Goal: Task Accomplishment & Management: Manage account settings

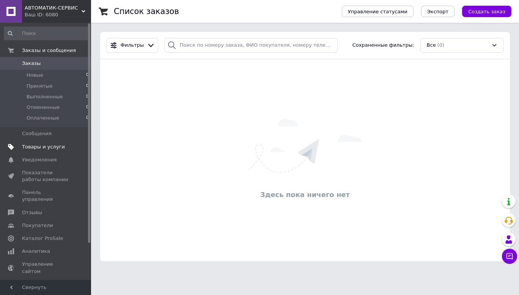
click at [58, 147] on span "Товары и услуги" at bounding box center [43, 146] width 43 height 7
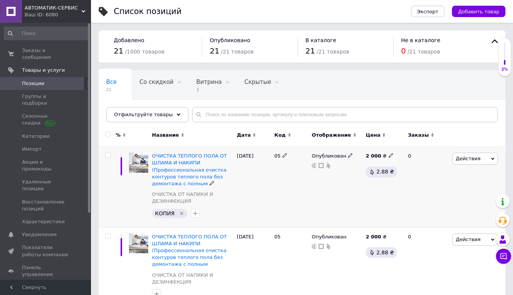
click at [181, 212] on icon "Удалить метку" at bounding box center [182, 213] width 6 height 6
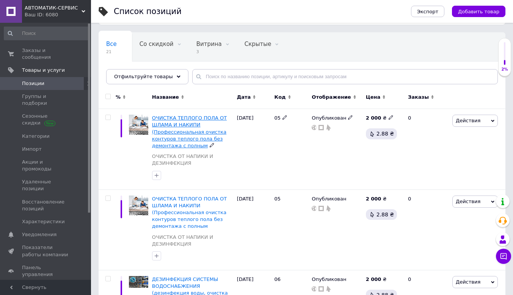
click at [190, 138] on span "ОЧИСТКА ТЕПЛОГО ПОЛА ОТ ШЛАМА И НАКИПИ (Профессиональная очистка контуров тепло…" at bounding box center [189, 131] width 75 height 33
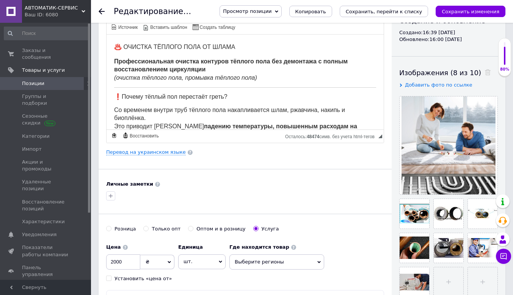
scroll to position [114, 0]
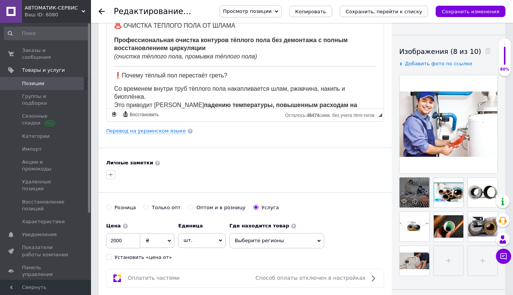
click at [425, 199] on icon at bounding box center [425, 201] width 6 height 6
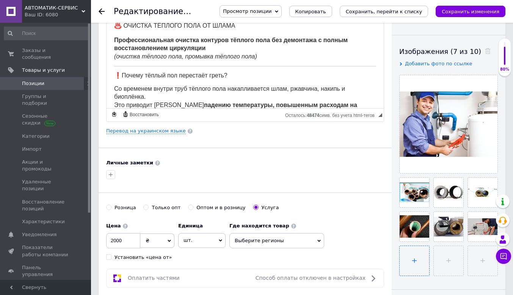
click at [412, 266] on input "file" at bounding box center [415, 261] width 30 height 30
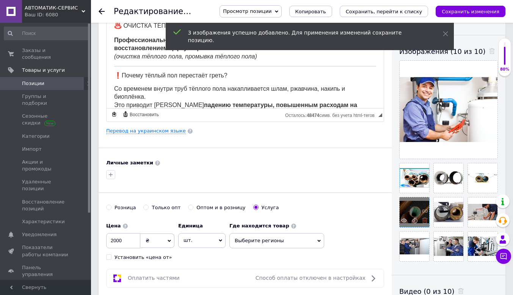
click at [423, 221] on use at bounding box center [425, 220] width 6 height 6
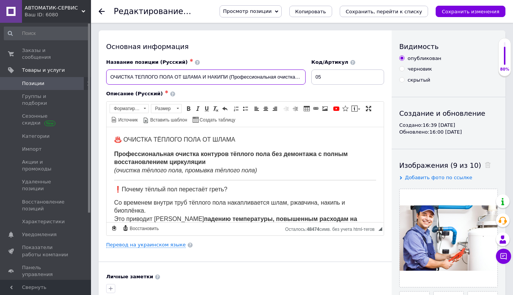
scroll to position [0, 103]
drag, startPoint x: 111, startPoint y: 75, endPoint x: 518, endPoint y: 84, distance: 407.6
paste input "🛠 ПОДГОТОВКА К ОТОПИТЕЛЬНОМУ СЕЗОНУ СИСТЕМЫ ТЕПЛОСНАБЖЕНИЯ (форма Е-8)"
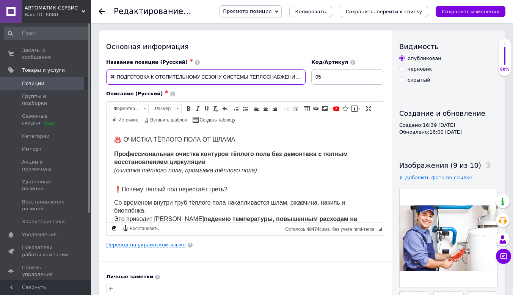
scroll to position [0, 24]
click at [113, 80] on input "🛠 ПОДГОТОВКА К ОТОПИТЕЛЬНОМУ СЕЗОНУ СИСТЕМЫ ТЕПЛОСНАБЖЕНИЯ (форма Е-8)" at bounding box center [205, 76] width 199 height 15
type input "ПОДГОТОВКА К ОТОПИТЕЛЬНОМУ СЕЗОНУ СИСТЕМЫ ТЕПЛОСНАБЖЕНИЯ (форма Е-8)"
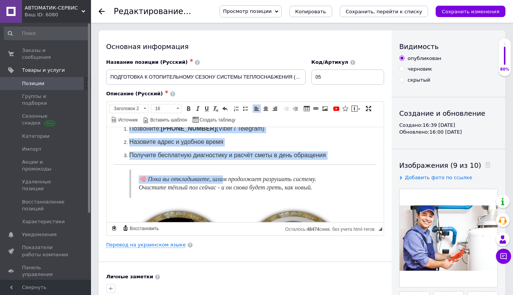
scroll to position [416, 0]
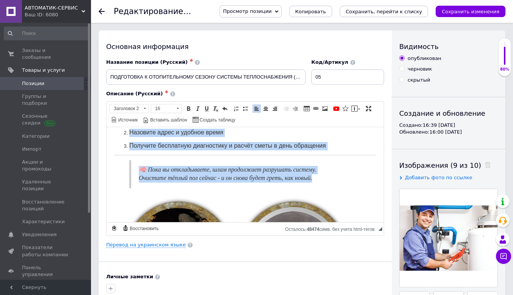
drag, startPoint x: 116, startPoint y: 138, endPoint x: 337, endPoint y: 185, distance: 225.8
click at [337, 185] on body "♨️ ОЧИСТКА ТЁПЛОГО ПОЛА ОТ ШЛАМА Профессиональная очистка контуров тёплого пола…" at bounding box center [245, 18] width 262 height 601
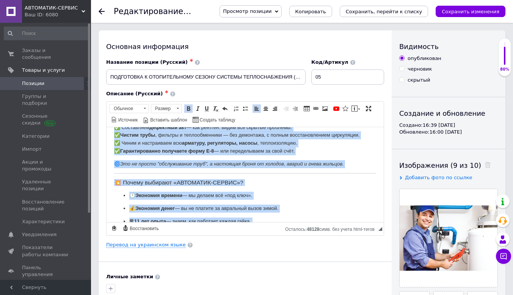
scroll to position [0, 0]
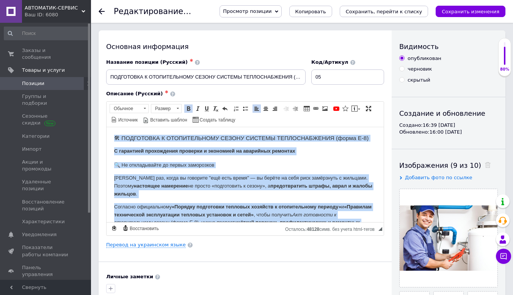
drag, startPoint x: 362, startPoint y: 136, endPoint x: 62, endPoint y: 114, distance: 300.7
click at [175, 107] on span at bounding box center [177, 108] width 7 height 8
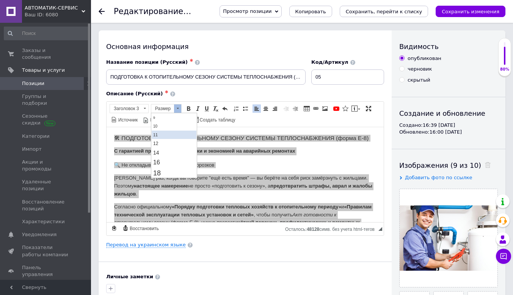
scroll to position [38, 0]
click at [166, 152] on link "16" at bounding box center [174, 153] width 45 height 10
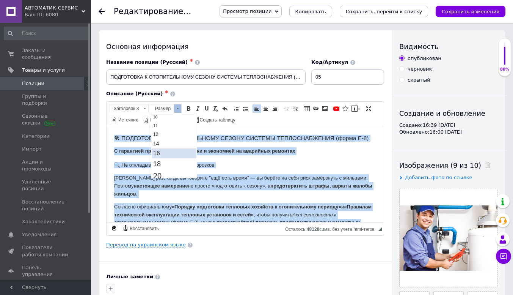
scroll to position [0, 0]
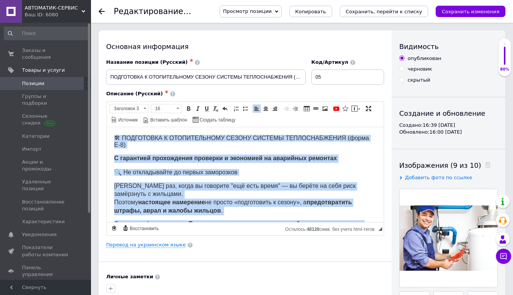
click at [182, 157] on strong "С гарантией прохождения проверки и экономией на аварийных ремонтах" at bounding box center [225, 157] width 223 height 6
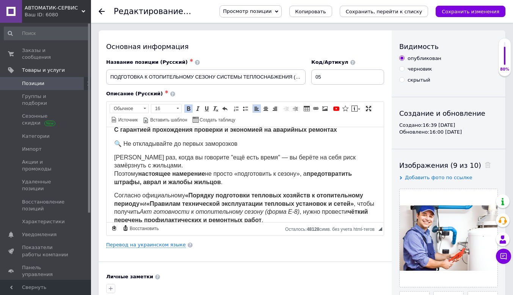
scroll to position [38, 0]
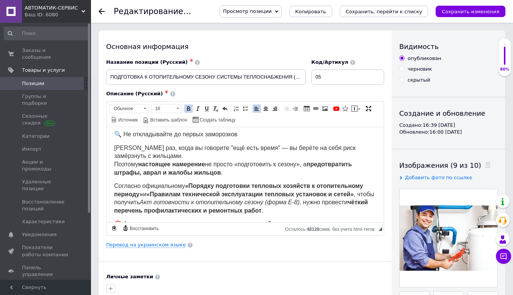
click at [257, 147] on span "[PERSON_NAME] раз, когда вы говорите "ещё есть время" — вы берёте на себя риск …" at bounding box center [234, 159] width 241 height 31
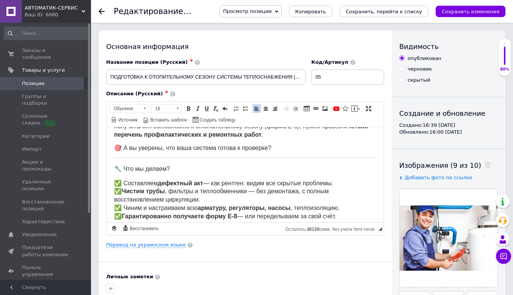
scroll to position [152, 0]
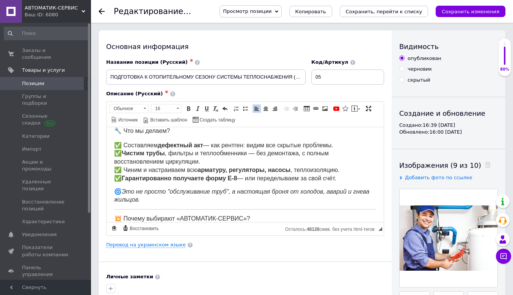
click at [212, 145] on span "✅ Составляем дефектный акт — как рентген: видим все скрытые проблемы. ✅ Чистим …" at bounding box center [226, 160] width 225 height 39
click at [256, 152] on span "✅ Составляем дефектный акт - как рентген: видим все скрытые проблемы. ✅ Чистим …" at bounding box center [226, 160] width 225 height 39
click at [245, 179] on span "✅ Составляем дефектный акт - как рентген: видим все скрытые проблемы. ✅ Чистим …" at bounding box center [245, 160] width 262 height 39
drag, startPoint x: 345, startPoint y: 177, endPoint x: 243, endPoint y: 179, distance: 102.0
click at [243, 179] on p "✅ Составляем дефектный акт - как рентген: видим все скрытые проблемы. ✅ Чистим …" at bounding box center [245, 161] width 262 height 41
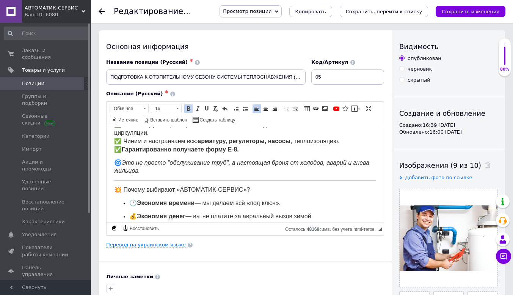
scroll to position [190, 0]
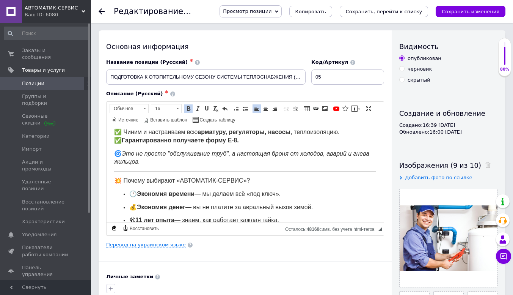
click at [125, 178] on span "💥 Почему выбирают «АВТОМАТИК-СЕРВИС»?" at bounding box center [182, 180] width 136 height 6
drag, startPoint x: 202, startPoint y: 179, endPoint x: 97, endPoint y: 179, distance: 105.4
click at [107, 179] on html "🛠 ПОДГОТОВКА К ОТОПИТЕЛЬНОМУ СЕЗОНУ СИСТЕМЫ ТЕПЛОСНАБЖЕНИЯ (форма Е-8) С гарант…" at bounding box center [245, 231] width 277 height 589
click at [190, 108] on span at bounding box center [188, 108] width 6 height 6
click at [209, 147] on body "🛠 ПОДГОТОВКА К ОТОПИТЕЛЬНОМУ СЕЗОНУ СИСТЕМЫ ТЕПЛОСНАБЖЕНИЯ (форма Е-8) С гарант…" at bounding box center [245, 232] width 262 height 574
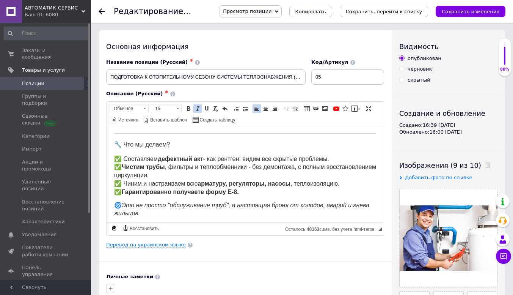
scroll to position [152, 0]
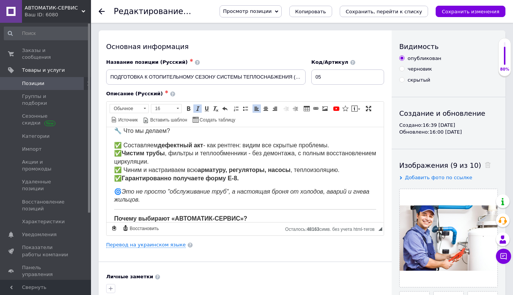
click at [124, 130] on span "🔧 Что мы делаем?" at bounding box center [142, 130] width 56 height 6
drag, startPoint x: 165, startPoint y: 132, endPoint x: 82, endPoint y: 136, distance: 83.9
click at [107, 136] on html "🛠 ПОДГОТОВКА К ОТОПИТЕЛЬНОМУ СЕЗОНУ СИСТЕМЫ ТЕПЛОСНАБЖЕНИЯ (форма Е-8) С гарант…" at bounding box center [245, 269] width 277 height 589
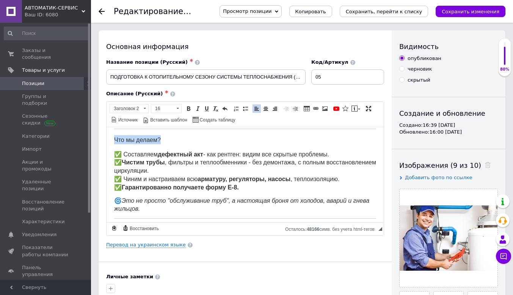
drag, startPoint x: 114, startPoint y: 130, endPoint x: 169, endPoint y: 129, distance: 55.7
click at [169, 129] on html "🛠 ПОДГОТОВКА К ОТОПИТЕЛЬНОМУ СЕЗОНУ СИСТЕМЫ ТЕПЛОСНАБЖЕНИЯ (форма Е-8) С гарант…" at bounding box center [245, 278] width 277 height 589
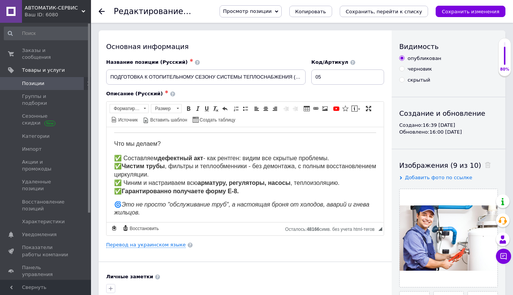
click at [169, 140] on h2 "Что мы делаем?" at bounding box center [245, 142] width 262 height 9
drag, startPoint x: 172, startPoint y: 142, endPoint x: 102, endPoint y: 141, distance: 69.4
click at [107, 141] on html "🛠 ПОДГОТОВКА К ОТОПИТЕЛЬНОМУ СЕЗОНУ СИСТЕМЫ ТЕПЛОСНАБЖЕНИЯ (форма Е-8) С гарант…" at bounding box center [245, 282] width 277 height 589
click at [188, 107] on span at bounding box center [188, 108] width 6 height 6
click at [194, 145] on h2 "Что мы делаем?" at bounding box center [245, 142] width 262 height 9
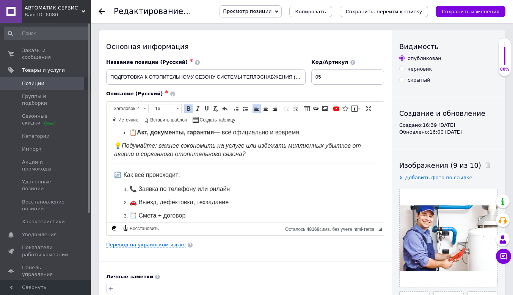
scroll to position [328, 0]
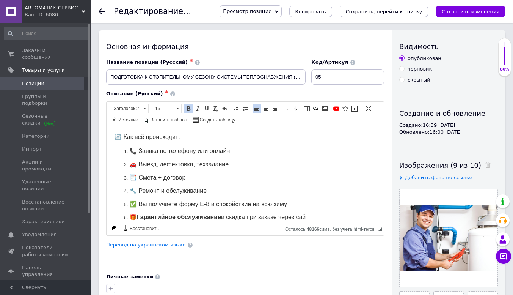
click at [198, 151] on span "📞 Заявка по телефону или онлайн" at bounding box center [179, 150] width 100 height 6
click at [348, 152] on p "📞 Заявка по телефону [PHONE_NUMBER] (Вайбер или Телеграмм) или онлайн" at bounding box center [245, 151] width 232 height 8
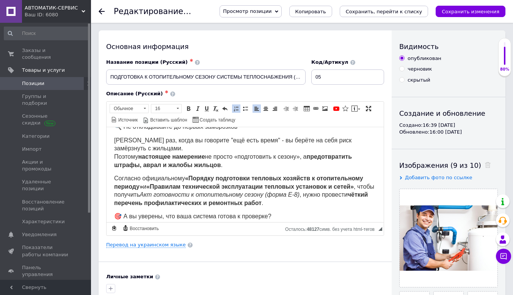
scroll to position [39, 0]
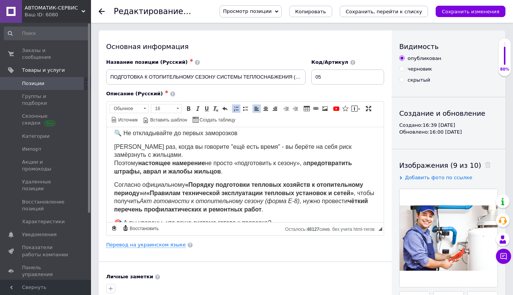
click at [205, 163] on strong "настоящее намерение" at bounding box center [171, 162] width 67 height 6
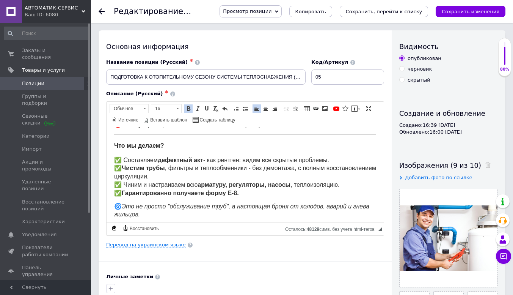
scroll to position [152, 0]
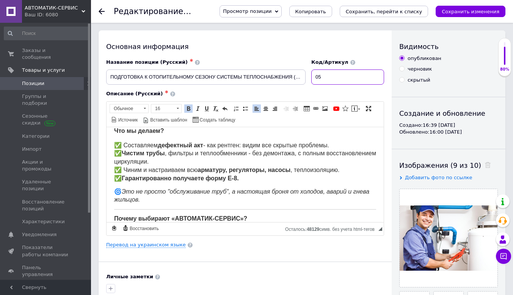
click at [329, 77] on input "05" at bounding box center [347, 76] width 73 height 15
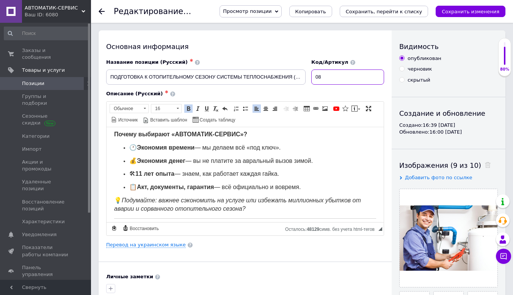
scroll to position [227, 0]
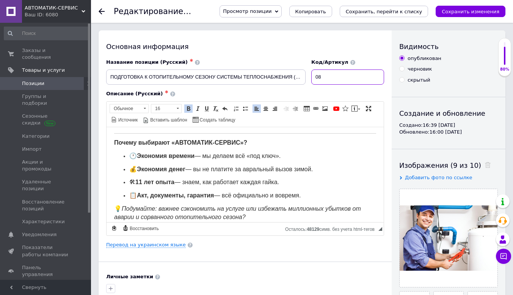
type input "08"
click at [142, 182] on strong "11 лет опыта" at bounding box center [154, 181] width 39 height 6
click at [139, 181] on strong "11 лет опыта" at bounding box center [154, 181] width 39 height 6
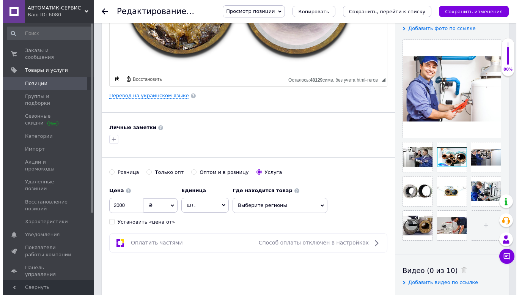
scroll to position [152, 0]
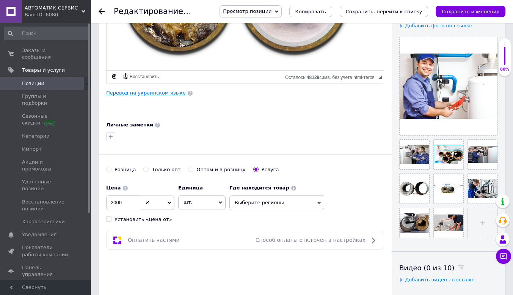
click at [163, 94] on link "Перевод на украинском языке" at bounding box center [146, 93] width 80 height 6
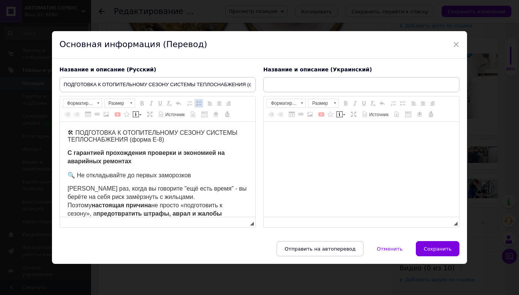
scroll to position [0, 0]
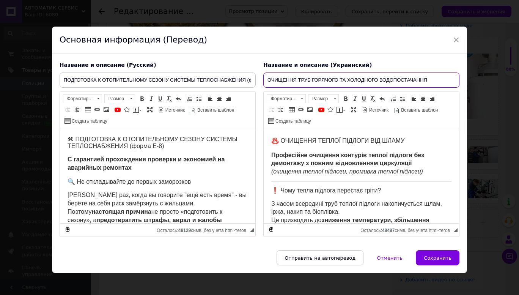
drag, startPoint x: 265, startPoint y: 78, endPoint x: 466, endPoint y: 78, distance: 201.7
click at [466, 78] on div "× Основная информация (Перевод) Название и описание (Русский) ПОДГОТОВКА К ОТОП…" at bounding box center [259, 147] width 519 height 295
paste input "ПІДГОТОВКА ДО ОПАЛЮВАЛЬНОГО СЕЗОНУ СИСТЕМИ ТЕПЛОПОСТАЧАННЯ (форма Е-8)"
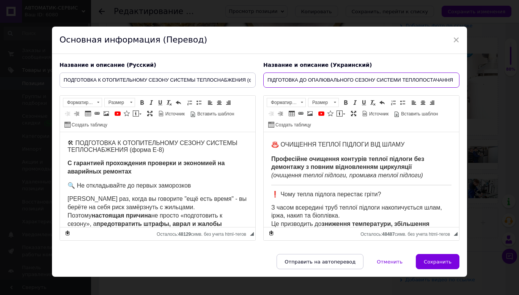
scroll to position [0, 30]
type input "ПІДГОТОВКА ДО ОПАЛЮВАЛЬНОГО СЕЗОНУ СИСТЕМИ ТЕПЛОПОСТАЧАННЯ (форма Е-8)"
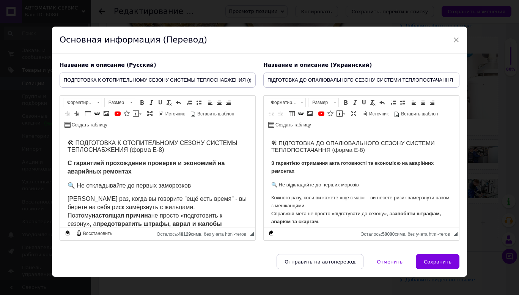
scroll to position [358, 0]
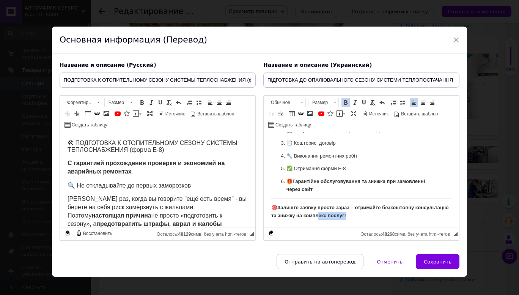
drag, startPoint x: 272, startPoint y: 141, endPoint x: 408, endPoint y: 226, distance: 160.2
click at [395, 219] on p "🎯 Залиште заявку просто зараз – отримайте безкоштовну консультацію та знижку на…" at bounding box center [361, 212] width 180 height 16
click at [395, 215] on p "🎯 Залиште заявку просто зараз – отримайте безкоштовну консультацію та знижку на…" at bounding box center [361, 212] width 180 height 16
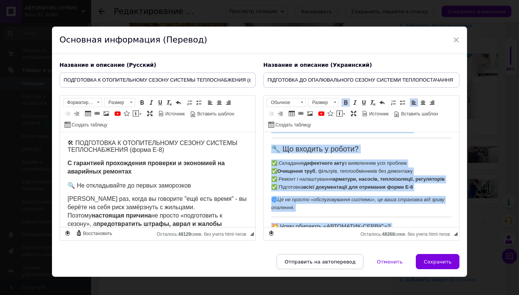
scroll to position [0, 0]
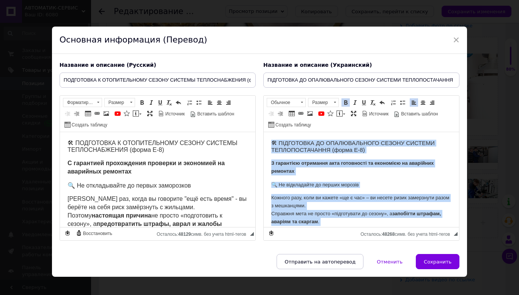
drag, startPoint x: 371, startPoint y: 215, endPoint x: 227, endPoint y: 110, distance: 178.2
click at [333, 103] on span at bounding box center [334, 102] width 7 height 8
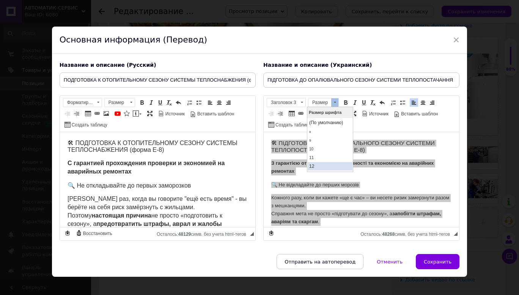
scroll to position [38, 0]
click at [320, 150] on link "16" at bounding box center [329, 147] width 45 height 10
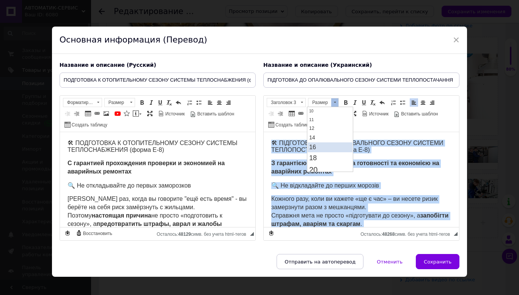
scroll to position [0, 0]
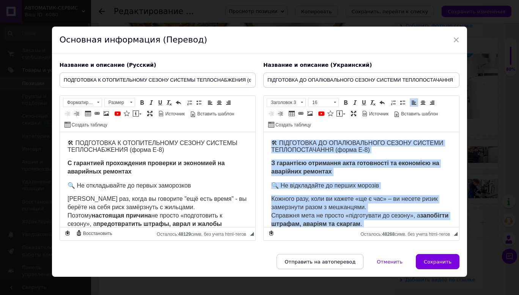
click at [318, 168] on strong "З гарантією отримання акта готовності та економією на аварійних ремонтах" at bounding box center [355, 167] width 168 height 15
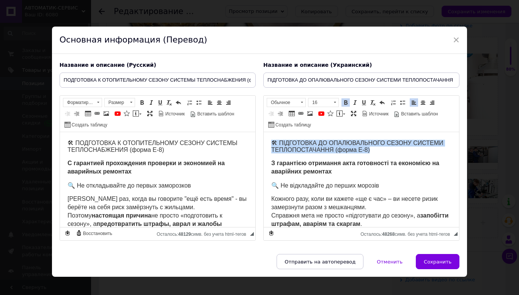
drag, startPoint x: 374, startPoint y: 151, endPoint x: 272, endPoint y: 142, distance: 102.3
click at [272, 142] on h3 "🛠 ПІДГОТОВКА ДО ОПАЛЮВАЛЬНОГО СЕЗОНУ СИСТЕМИ ТЕПЛОПОСТАЧАННЯ (форма Е-8)" at bounding box center [361, 146] width 180 height 14
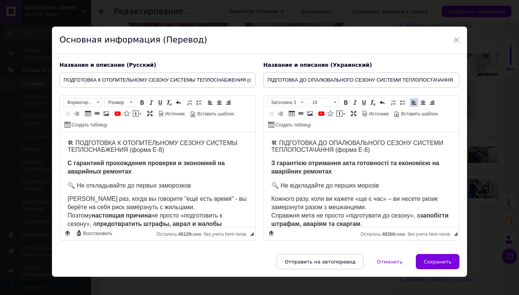
click at [345, 168] on p "З гарантією отримання акта готовності та економією на аварійних ремонтах" at bounding box center [361, 167] width 180 height 17
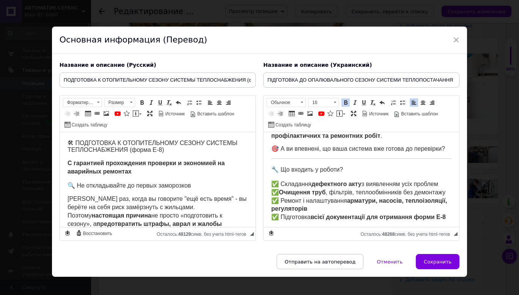
scroll to position [152, 0]
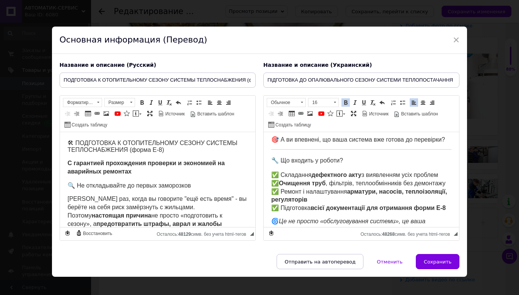
click at [282, 163] on span "🔧 Що входить у роботи?" at bounding box center [307, 160] width 72 height 6
drag, startPoint x: 336, startPoint y: 168, endPoint x: 268, endPoint y: 168, distance: 68.6
click at [268, 168] on html "🛠 ПІДГОТОВКА ДО ОПАЛЮВАЛЬНОГО СЕЗОНУ СИСТЕМИ ТЕПЛОПОСТАЧАННЯ (форма Е-8) З гара…" at bounding box center [360, 222] width 195 height 484
drag, startPoint x: 345, startPoint y: 104, endPoint x: 353, endPoint y: 122, distance: 19.6
click at [346, 104] on span at bounding box center [345, 102] width 6 height 6
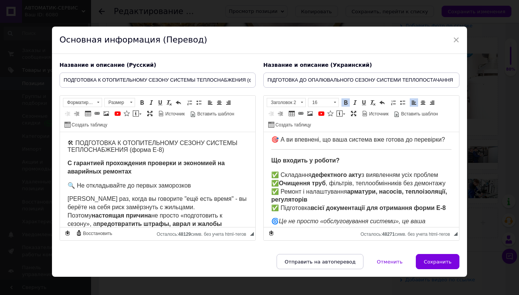
click at [360, 157] on body "🛠 ПІДГОТОВКА ДО ОПАЛЮВАЛЬНОГО СЕЗОНУ СИСТЕМИ ТЕПЛОПОСТАЧАННЯ (форма Е-8) З гара…" at bounding box center [361, 222] width 180 height 469
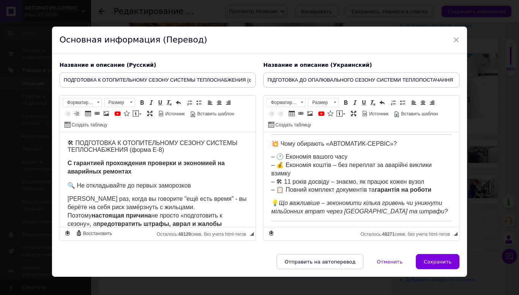
scroll to position [265, 0]
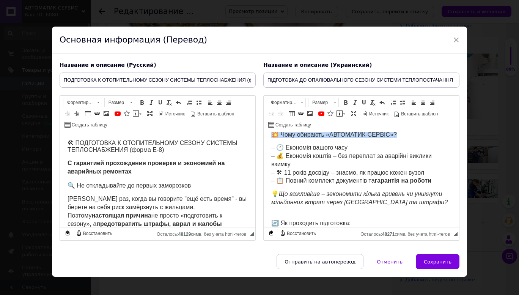
drag, startPoint x: 400, startPoint y: 157, endPoint x: 271, endPoint y: 157, distance: 128.1
click at [271, 138] on h3 "💥 Чому обирають «АВТОМАТИК-СЕРВІС»?" at bounding box center [361, 134] width 180 height 7
drag, startPoint x: 343, startPoint y: 100, endPoint x: 313, endPoint y: 132, distance: 43.4
click at [343, 100] on span at bounding box center [345, 102] width 6 height 6
click at [279, 138] on span "💥 Чому обирають «АВТОМАТИК-СЕРВІС»?" at bounding box center [337, 134] width 132 height 6
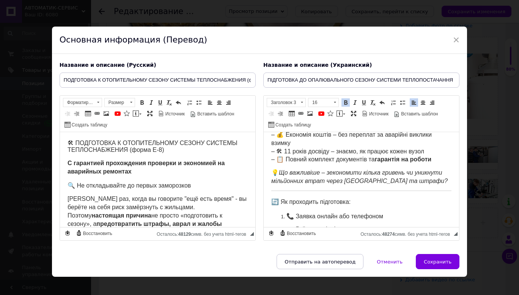
scroll to position [303, 0]
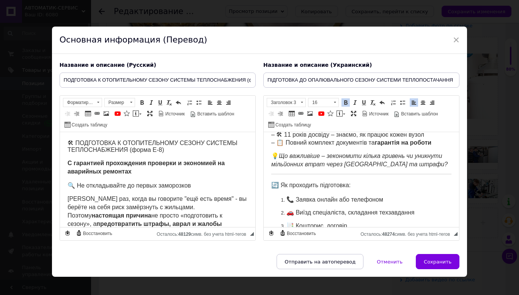
click at [287, 146] on span "– 🕐 Економія вашого часу – 💰 Економія коштів – без переплат за аварійні виклики…" at bounding box center [351, 125] width 160 height 39
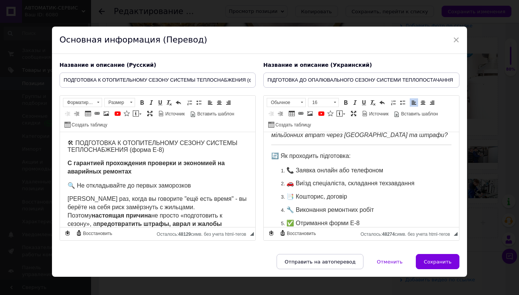
scroll to position [341, 0]
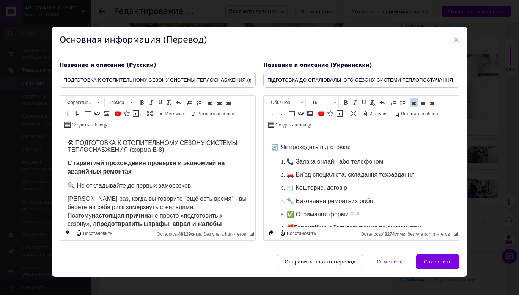
click at [386, 166] on p "📞 Заявка онлайн або телефоном" at bounding box center [361, 162] width 150 height 8
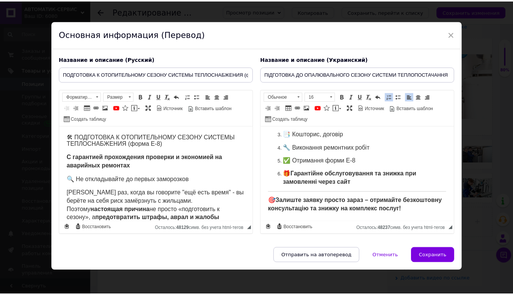
scroll to position [8, 0]
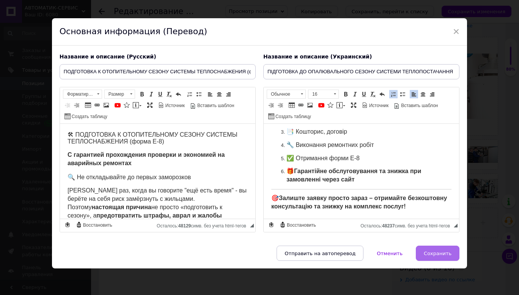
click at [433, 252] on span "Сохранить" at bounding box center [437, 253] width 28 height 6
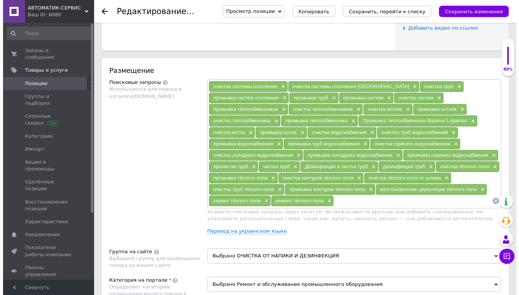
scroll to position [417, 0]
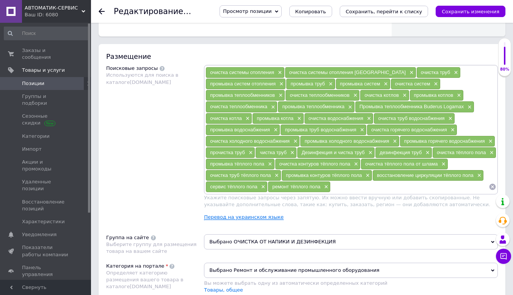
click at [251, 219] on link "Перевод на украинском языке" at bounding box center [244, 217] width 80 height 6
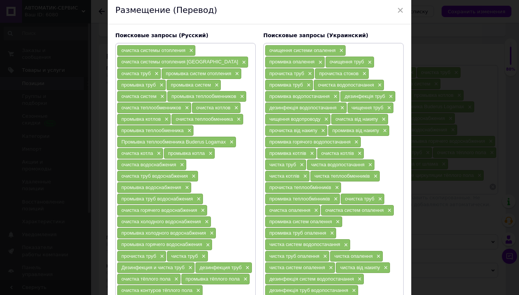
scroll to position [0, 0]
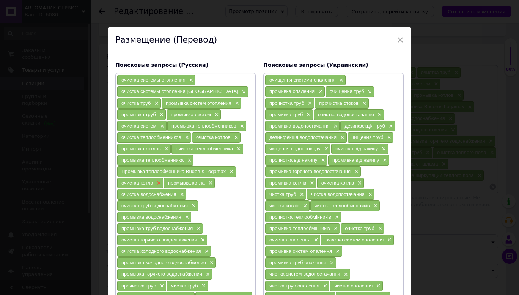
click at [159, 182] on span "×" at bounding box center [158, 183] width 6 height 6
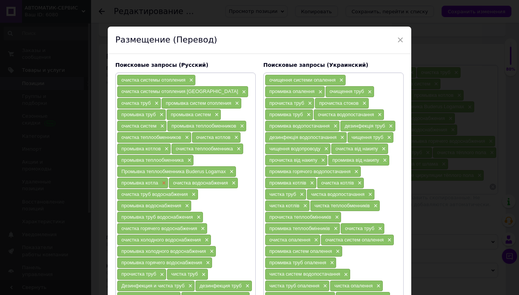
click at [162, 183] on span "×" at bounding box center [163, 183] width 6 height 6
click at [229, 170] on span "×" at bounding box center [230, 171] width 6 height 6
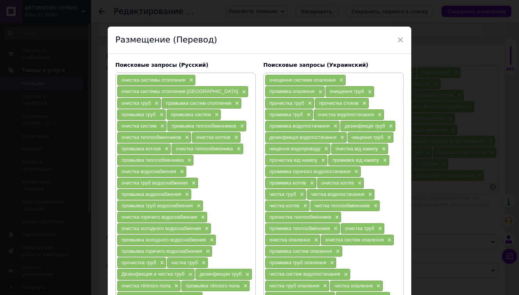
click at [188, 162] on span "×" at bounding box center [188, 160] width 6 height 6
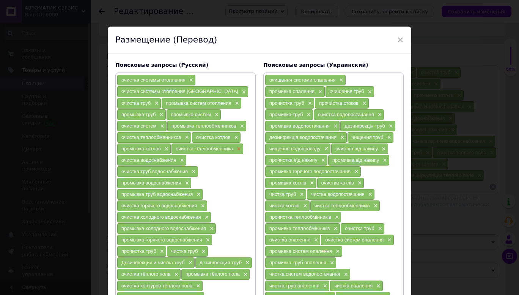
click at [236, 150] on span "×" at bounding box center [238, 149] width 6 height 6
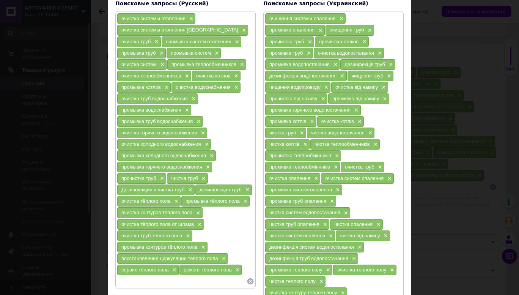
scroll to position [76, 0]
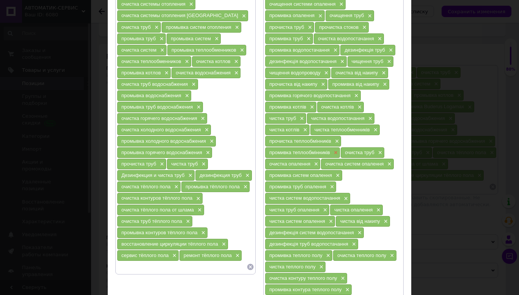
click at [335, 154] on span "×" at bounding box center [335, 152] width 6 height 6
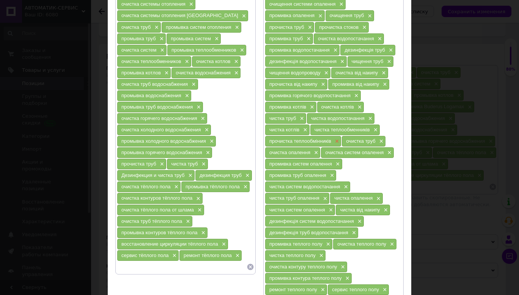
click at [333, 141] on span "×" at bounding box center [336, 141] width 6 height 6
click at [305, 129] on span "×" at bounding box center [304, 130] width 6 height 6
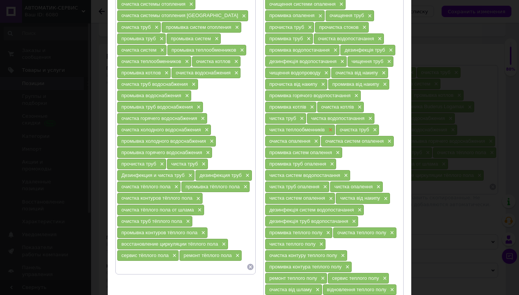
click at [331, 129] on span "×" at bounding box center [329, 130] width 6 height 6
click at [357, 105] on span "×" at bounding box center [359, 107] width 6 height 6
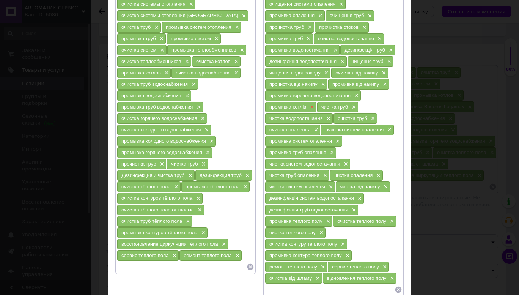
click at [310, 107] on span "×" at bounding box center [311, 107] width 6 height 6
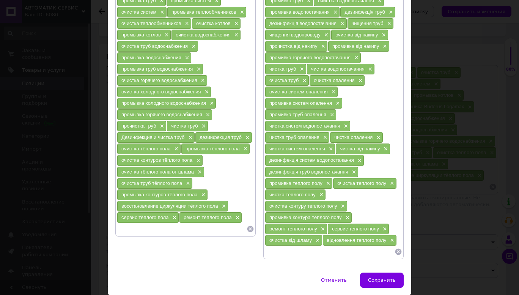
click at [268, 251] on input at bounding box center [330, 251] width 130 height 11
click at [160, 230] on input at bounding box center [182, 228] width 130 height 11
type input "подготовка к отопительному сезону"
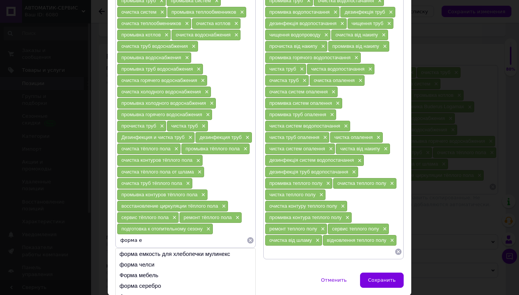
type input "форма е8"
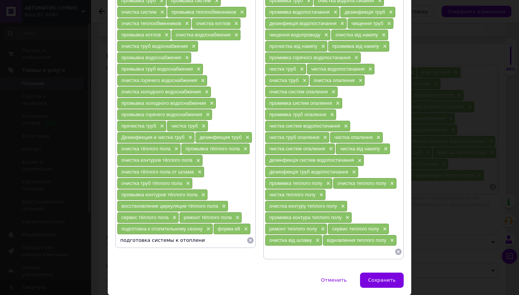
type input "подготовка системы к отоплению"
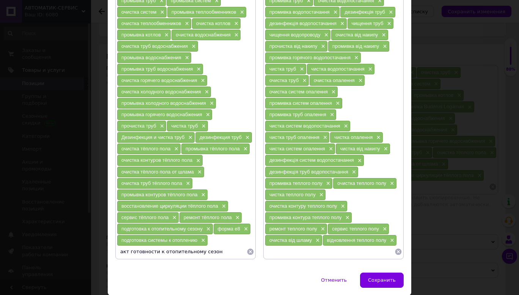
type input "акт готовности к отопительному сезону"
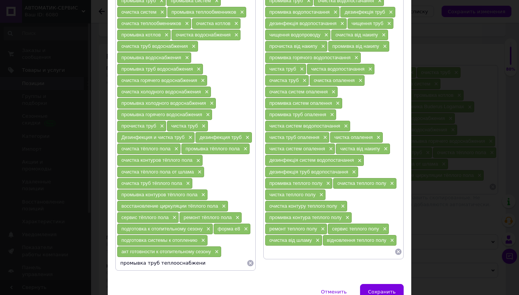
type input "промывка труб теплооснабжения"
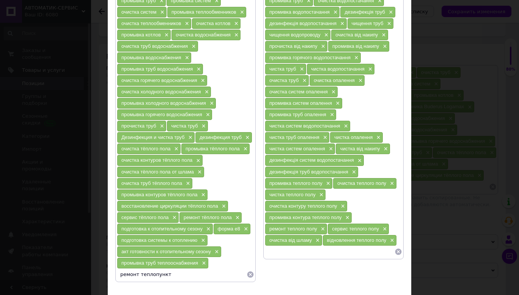
type input "ремонт теплопункта"
type input "ремонт итп"
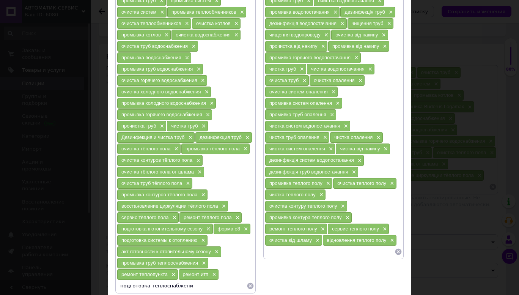
type input "подготовка теплоснабжения"
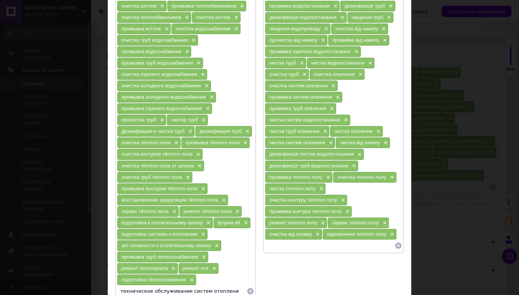
type input "техническое обслуживание систем отопления"
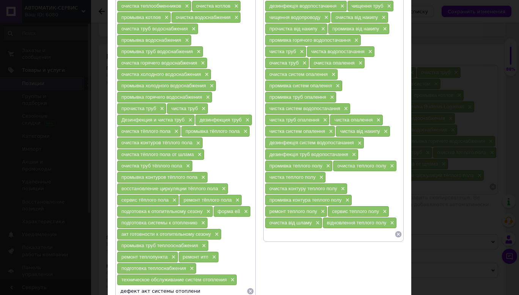
type input "дефект акт системы отопления"
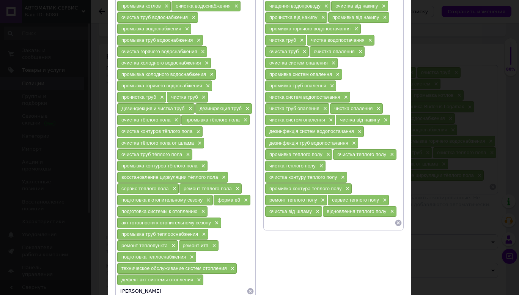
type input "[PERSON_NAME]"
type input "услуги теплотехника"
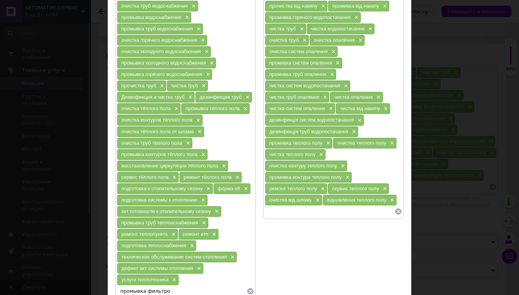
type input "промывка фильтров"
type input "ремонт арматуры системы"
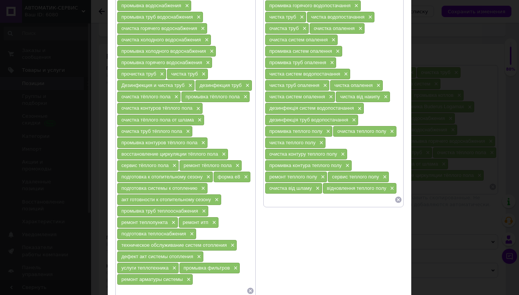
click at [302, 203] on input at bounding box center [330, 199] width 130 height 11
type input "підготовка системи до опалювального сезону"
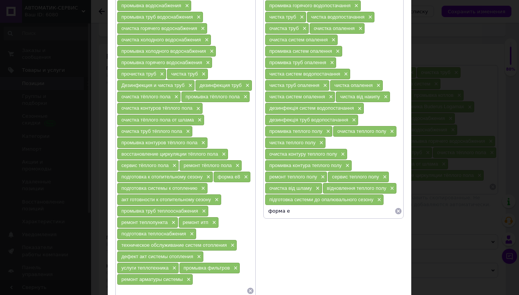
type input "форма е8"
type input "підготовка системи до опалення"
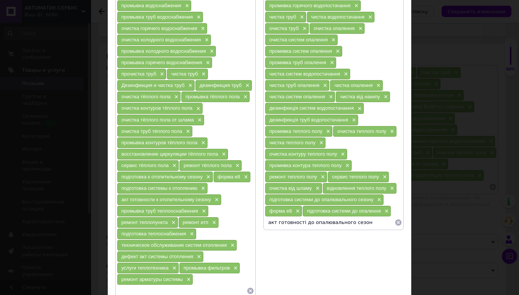
type input "акт готовності до опалювального сезону"
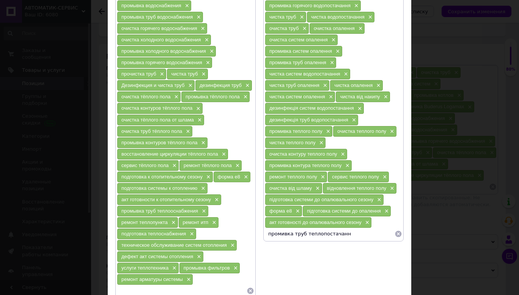
type input "промивка труб теплопостачання"
type input "ремонт теплопунктів"
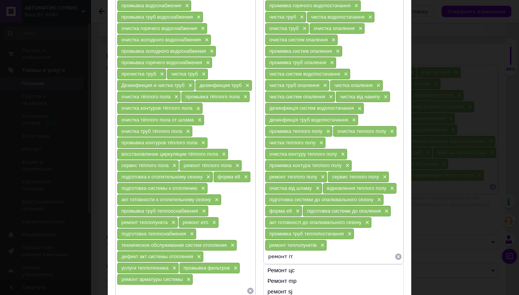
type input "ремонт ітп"
type input "підготовка теплопостачання"
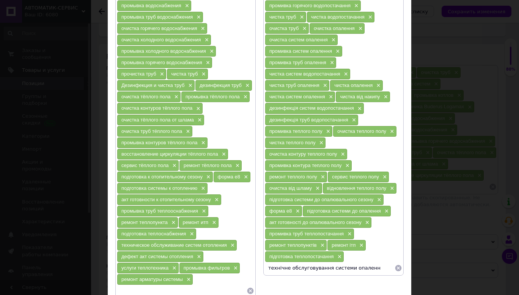
type input "технічне обслуговування системи опалення"
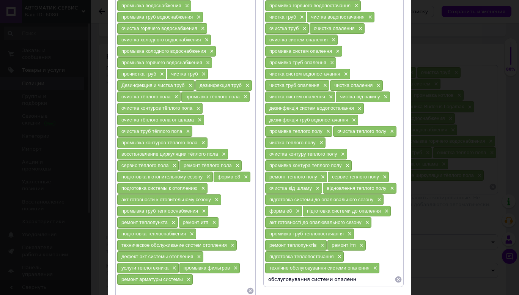
type input "обслуговування системи опалення"
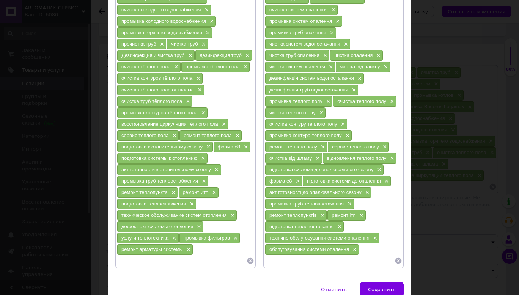
scroll to position [204, 0]
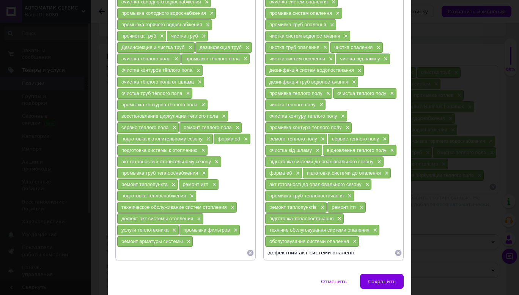
type input "дефектний акт системи опалення"
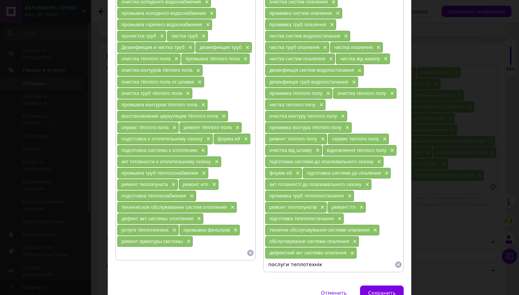
type input "послуги теплотехніка"
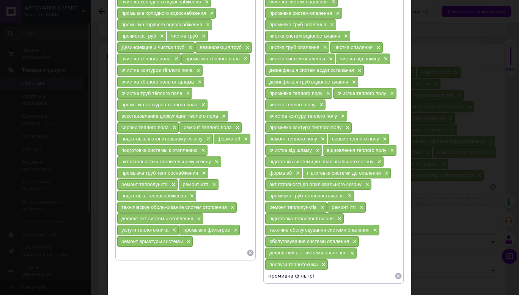
type input "промивка фільтрів"
type input "ремонт арматури системи"
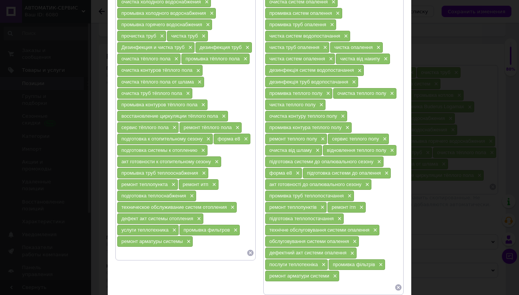
click at [142, 254] on input at bounding box center [182, 252] width 130 height 11
type input "обслуживание системы отопления"
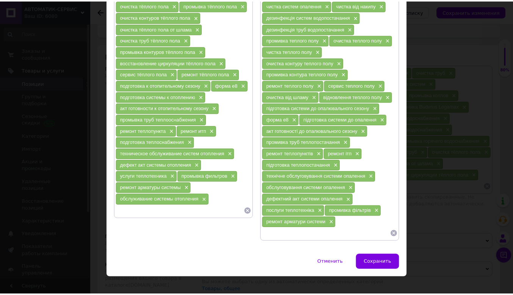
scroll to position [267, 0]
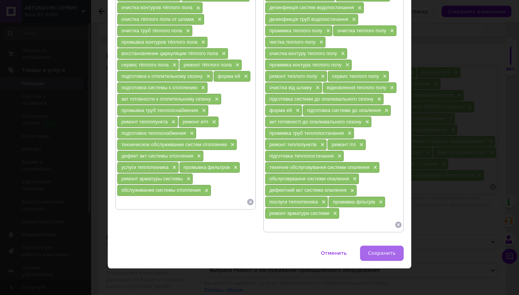
click at [379, 252] on span "Сохранить" at bounding box center [382, 253] width 28 height 6
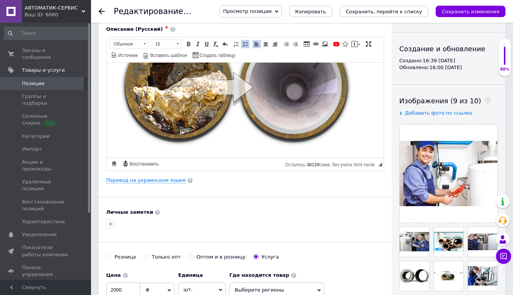
scroll to position [38, 0]
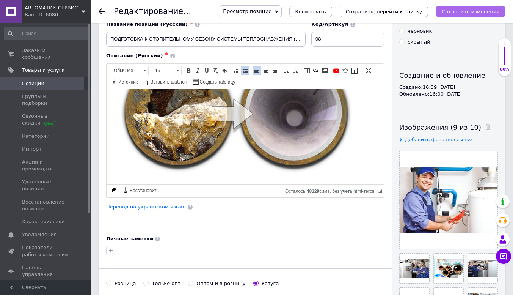
click at [467, 9] on icon "Сохранить изменения" at bounding box center [471, 12] width 58 height 6
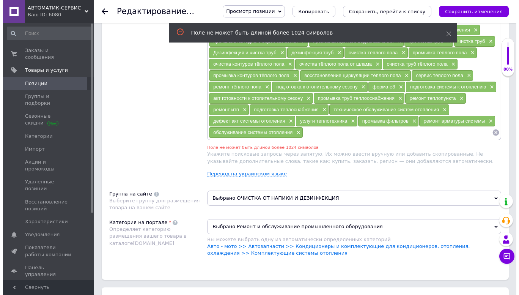
scroll to position [506, 0]
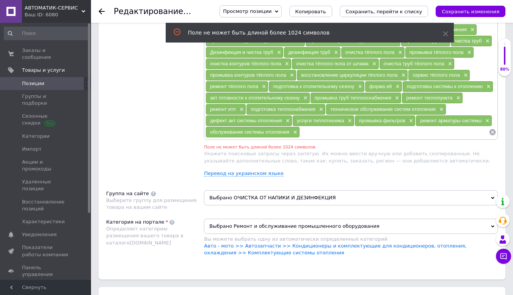
click at [337, 138] on input at bounding box center [394, 131] width 189 height 11
click at [250, 175] on link "Перевод на украинском языке" at bounding box center [244, 173] width 80 height 6
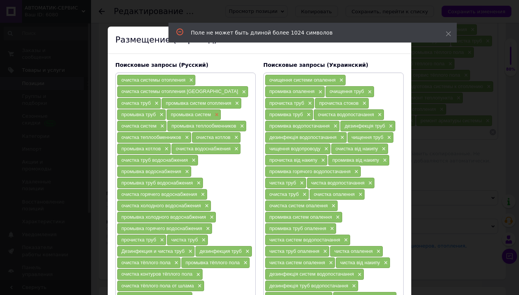
click at [213, 115] on span "×" at bounding box center [216, 114] width 6 height 6
click at [208, 116] on span "×" at bounding box center [211, 114] width 6 height 6
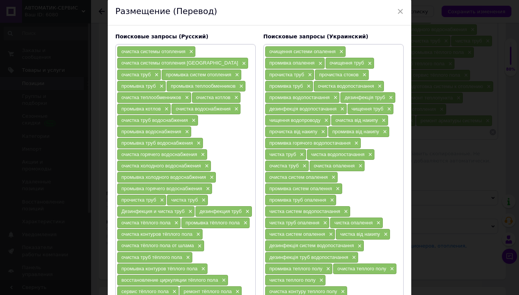
scroll to position [38, 0]
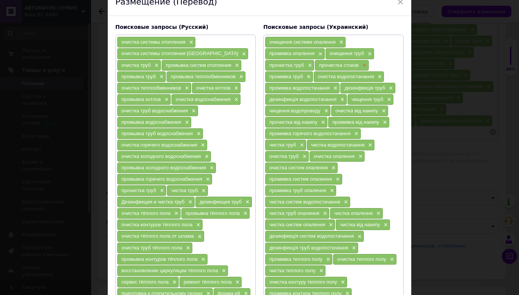
click at [360, 65] on span "×" at bounding box center [363, 65] width 6 height 6
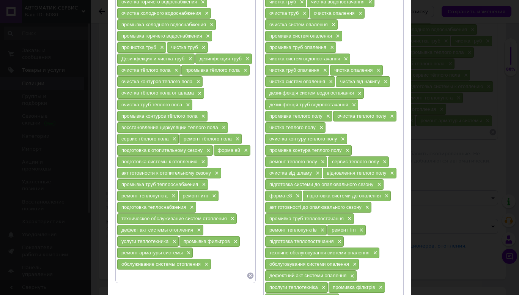
scroll to position [190, 0]
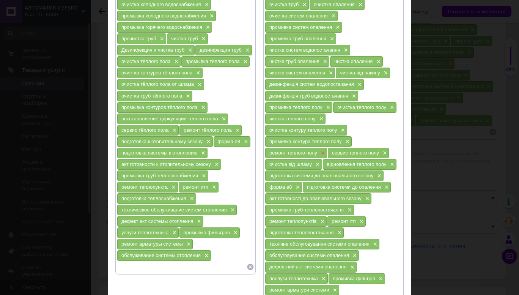
click at [320, 154] on span "×" at bounding box center [322, 153] width 6 height 6
click at [319, 154] on span "×" at bounding box center [321, 153] width 6 height 6
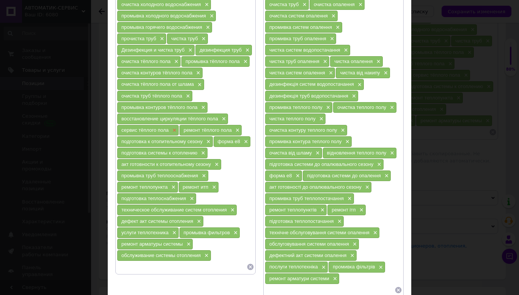
click at [172, 131] on span "×" at bounding box center [174, 130] width 6 height 6
click at [172, 130] on span "×" at bounding box center [174, 130] width 6 height 6
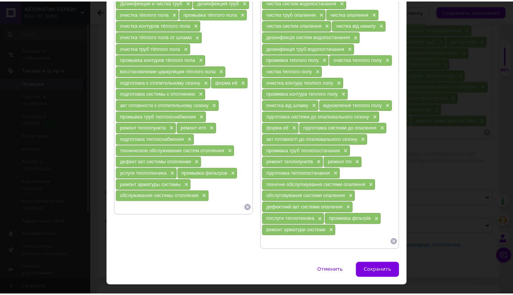
scroll to position [255, 0]
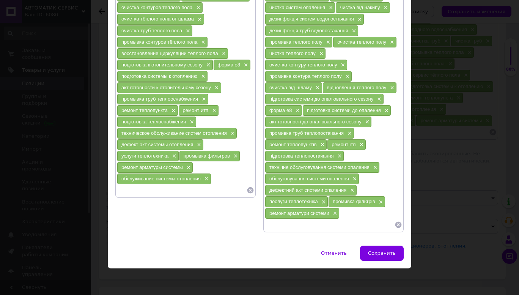
drag, startPoint x: 377, startPoint y: 255, endPoint x: 376, endPoint y: 248, distance: 7.3
click at [377, 255] on span "Сохранить" at bounding box center [382, 253] width 28 height 6
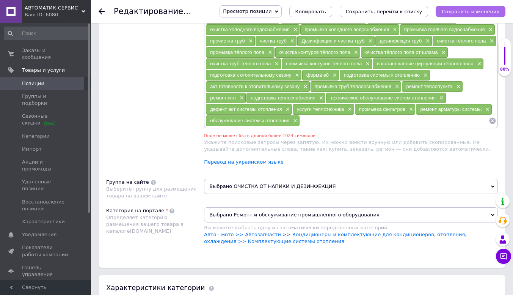
click at [484, 12] on icon "Сохранить изменения" at bounding box center [471, 12] width 58 height 6
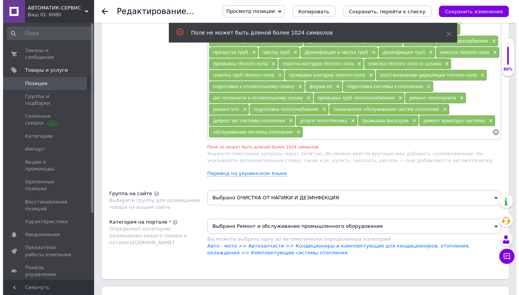
scroll to position [494, 0]
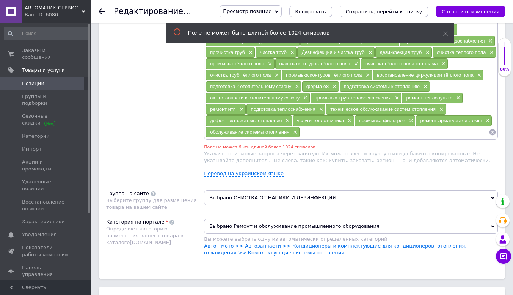
click at [352, 139] on div "очистка системы отопления × очистка системы отопления [GEOGRAPHIC_DATA] × очист…" at bounding box center [351, 63] width 294 height 152
click at [256, 175] on link "Перевод на украинском языке" at bounding box center [244, 173] width 80 height 6
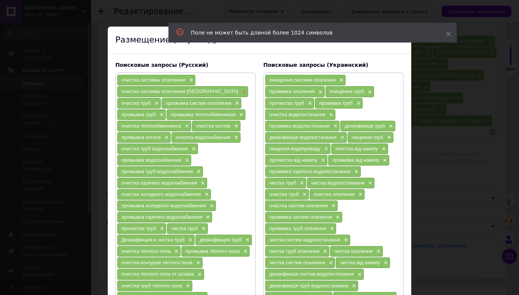
click at [240, 92] on span "×" at bounding box center [243, 92] width 6 height 6
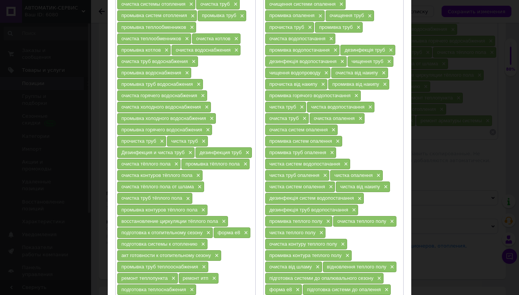
scroll to position [114, 0]
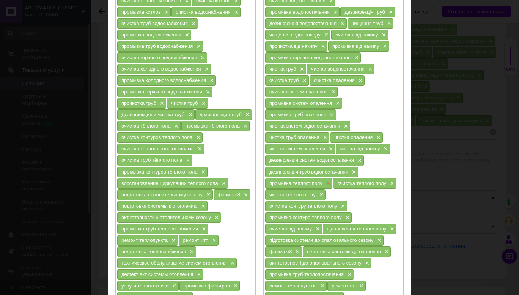
click at [328, 183] on span "×" at bounding box center [327, 183] width 6 height 6
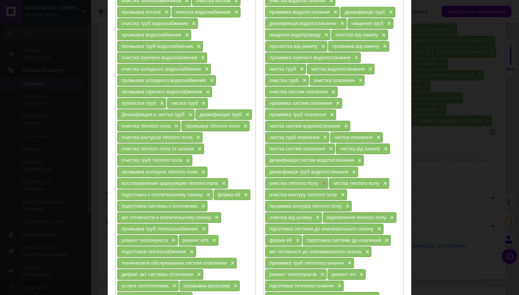
click at [323, 183] on span "×" at bounding box center [323, 183] width 6 height 6
click at [322, 185] on span "×" at bounding box center [320, 183] width 6 height 6
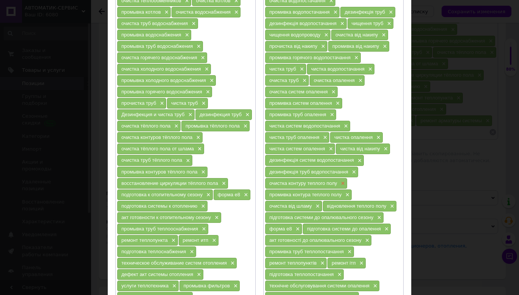
click at [340, 185] on span "×" at bounding box center [342, 183] width 6 height 6
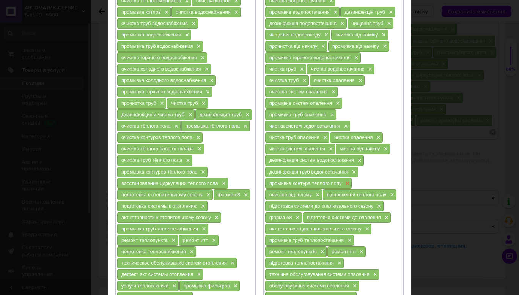
click at [344, 186] on span "×" at bounding box center [346, 183] width 6 height 6
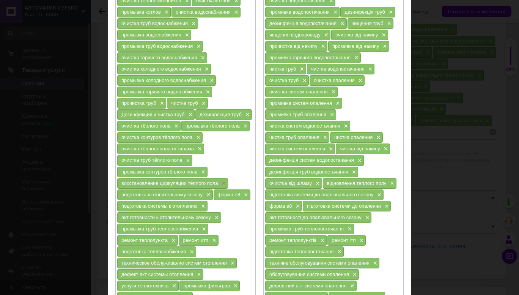
click at [222, 186] on span "×" at bounding box center [223, 183] width 6 height 6
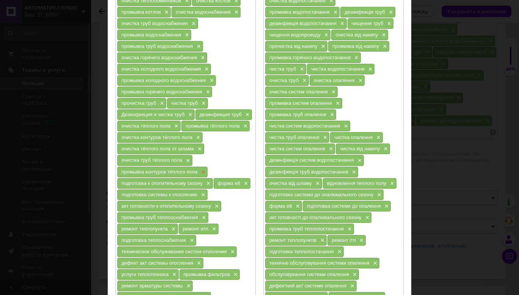
click at [201, 174] on span "×" at bounding box center [202, 172] width 6 height 6
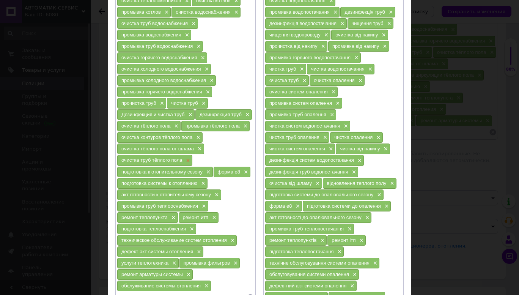
click at [185, 163] on span "×" at bounding box center [187, 160] width 6 height 6
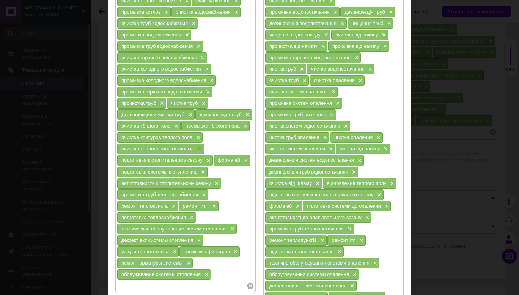
click at [196, 149] on span "×" at bounding box center [199, 149] width 6 height 6
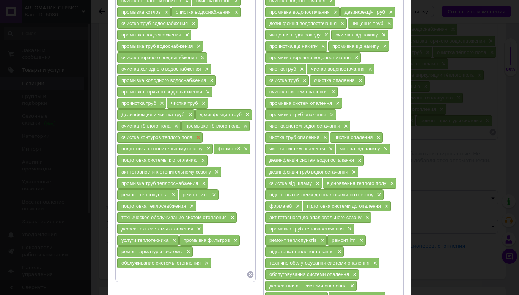
click at [197, 140] on span "×" at bounding box center [197, 137] width 6 height 6
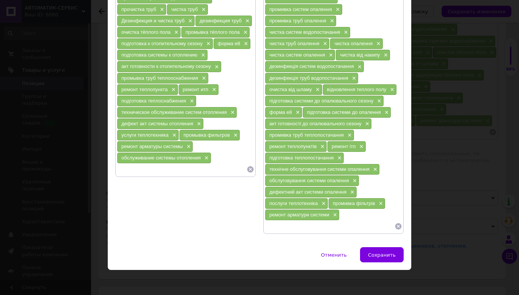
scroll to position [210, 0]
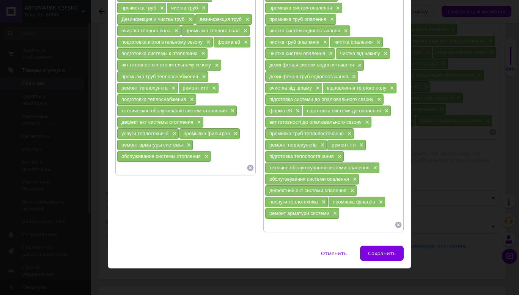
click at [386, 252] on span "Сохранить" at bounding box center [382, 253] width 28 height 6
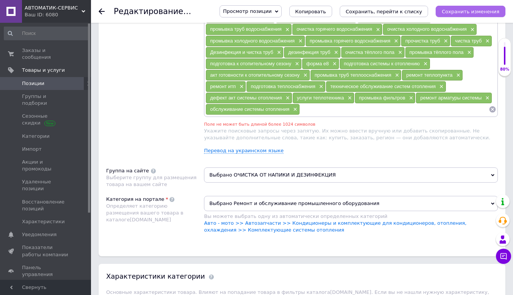
click at [460, 14] on icon "Сохранить изменения" at bounding box center [471, 12] width 58 height 6
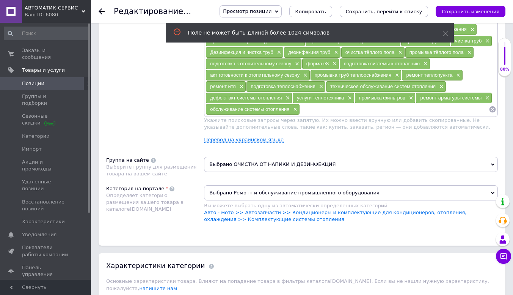
click at [256, 143] on link "Перевод на украинском языке" at bounding box center [244, 139] width 80 height 6
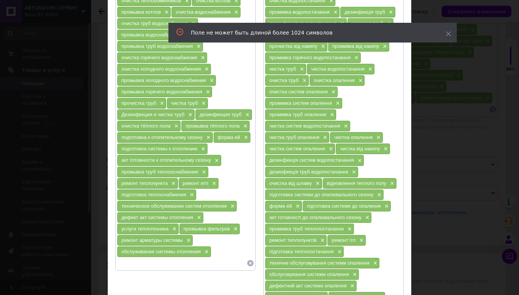
scroll to position [76, 0]
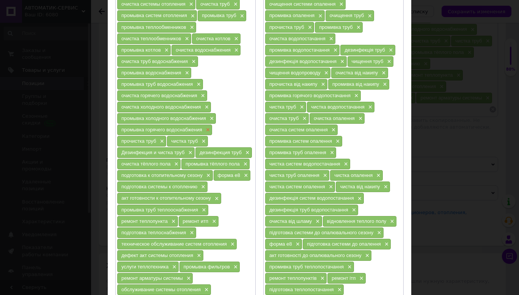
click at [206, 132] on span "×" at bounding box center [207, 130] width 6 height 6
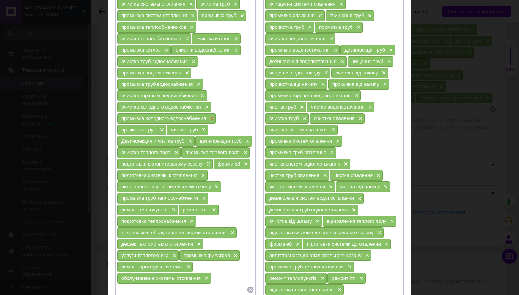
click at [210, 121] on span "×" at bounding box center [211, 118] width 6 height 6
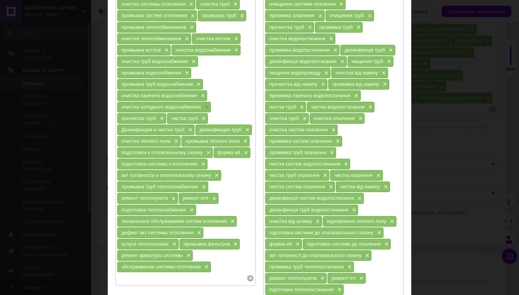
click at [205, 109] on span "×" at bounding box center [206, 107] width 6 height 6
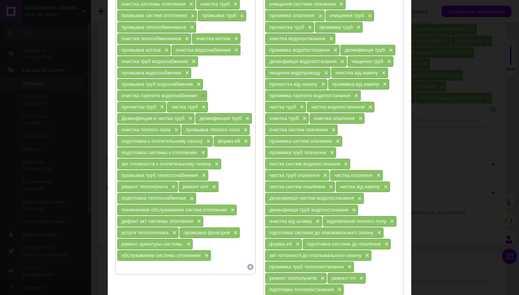
click at [202, 97] on span "×" at bounding box center [202, 95] width 6 height 6
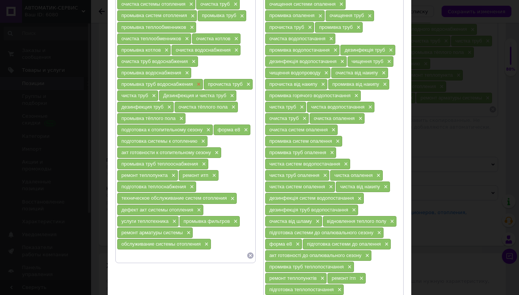
click at [199, 86] on span "×" at bounding box center [197, 84] width 6 height 6
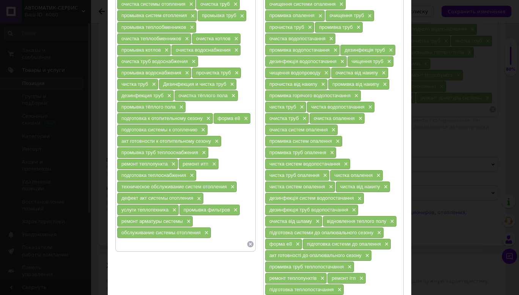
click at [188, 73] on div "промывка водоснабжения ×" at bounding box center [154, 72] width 74 height 11
click at [192, 62] on span "×" at bounding box center [193, 61] width 6 height 6
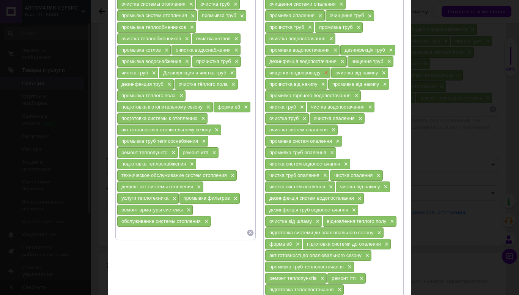
click at [326, 71] on span "×" at bounding box center [325, 73] width 6 height 6
click at [340, 60] on span "×" at bounding box center [341, 61] width 6 height 6
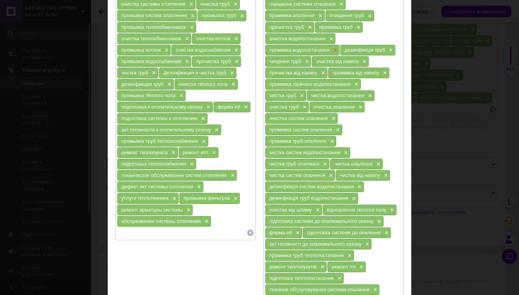
click at [333, 50] on span "×" at bounding box center [334, 50] width 6 height 6
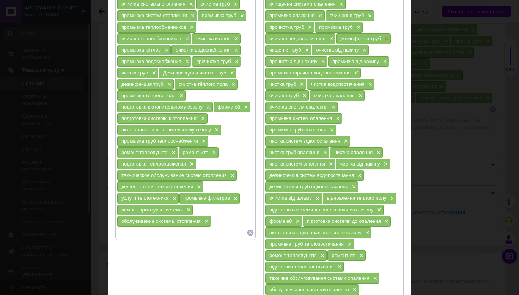
click at [383, 40] on span "×" at bounding box center [385, 39] width 6 height 6
click at [327, 38] on span "×" at bounding box center [330, 39] width 6 height 6
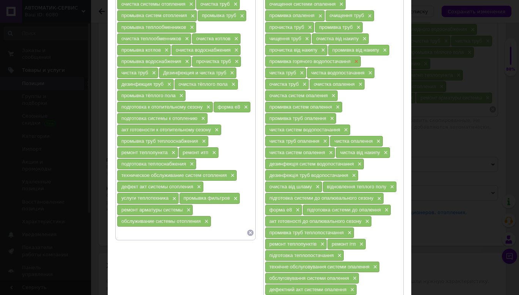
click at [352, 59] on span "×" at bounding box center [355, 61] width 6 height 6
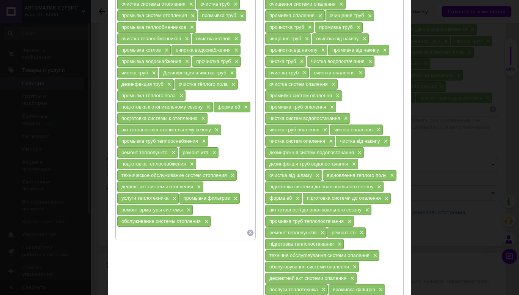
click at [340, 118] on div "чистка систем водопостачання ×" at bounding box center [307, 118] width 85 height 11
click at [342, 119] on span "×" at bounding box center [345, 118] width 6 height 6
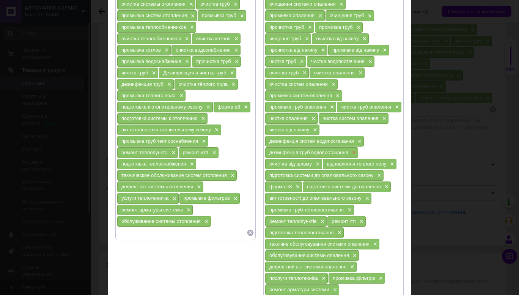
click at [353, 154] on span "×" at bounding box center [353, 152] width 6 height 6
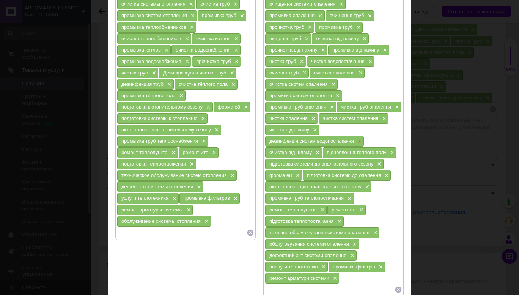
click at [358, 143] on span "×" at bounding box center [359, 141] width 6 height 6
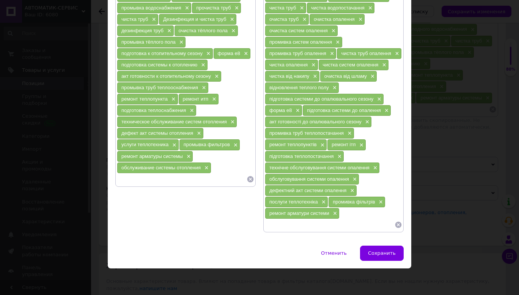
scroll to position [92, 0]
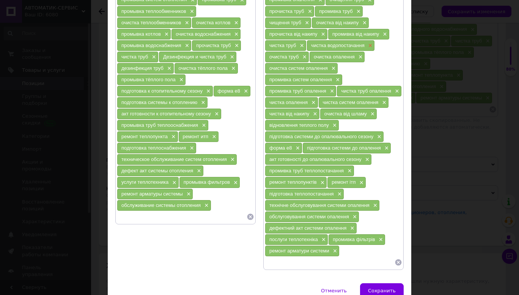
click at [371, 47] on span "×" at bounding box center [369, 45] width 6 height 6
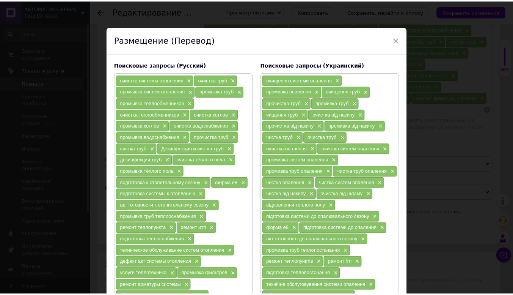
scroll to position [118, 0]
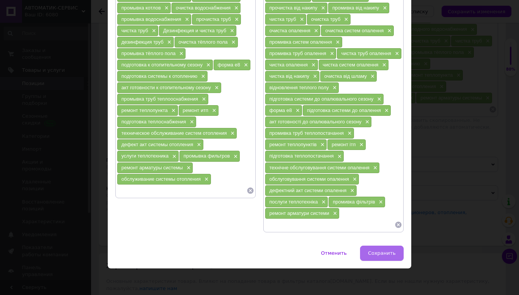
click at [393, 253] on span "Сохранить" at bounding box center [382, 253] width 28 height 6
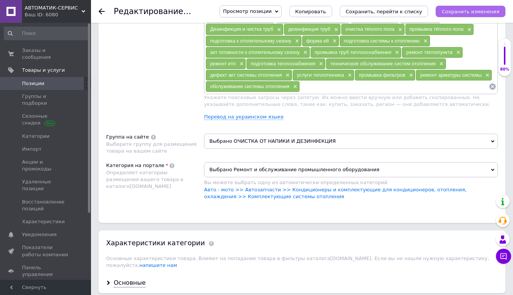
click at [462, 14] on icon "Сохранить изменения" at bounding box center [471, 12] width 58 height 6
click at [149, 72] on div "Поисковые запросы Используются для поиска в каталоге [DOMAIN_NAME]" at bounding box center [155, 56] width 98 height 138
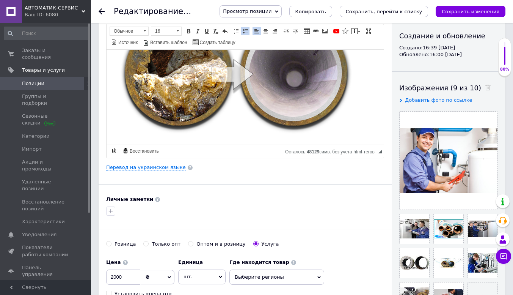
scroll to position [0, 0]
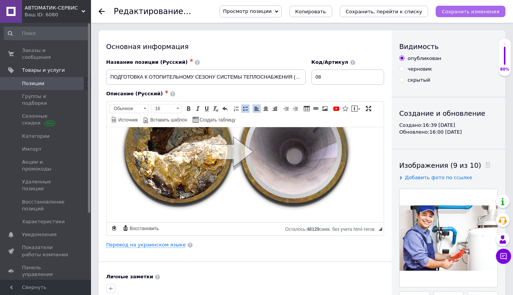
click at [456, 9] on icon "Сохранить изменения" at bounding box center [471, 12] width 58 height 6
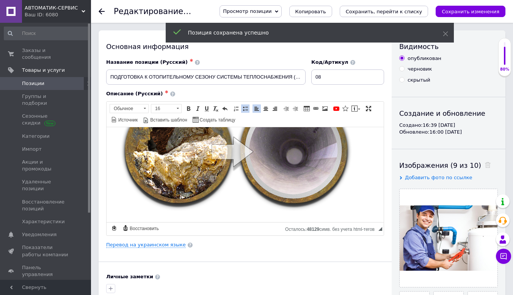
click at [49, 80] on span "Позиции" at bounding box center [46, 83] width 48 height 7
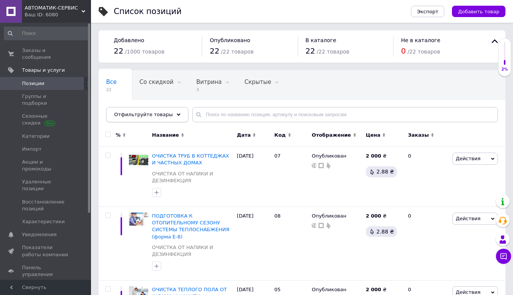
click at [169, 119] on div "Отфильтруйте товары" at bounding box center [147, 114] width 82 height 15
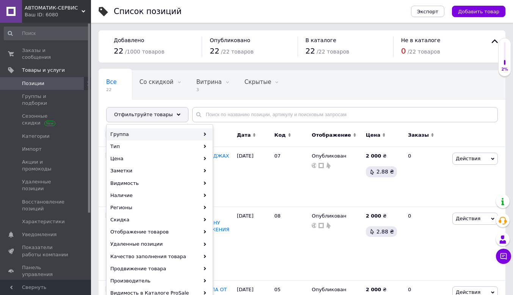
click at [178, 137] on div "Группа" at bounding box center [159, 134] width 105 height 12
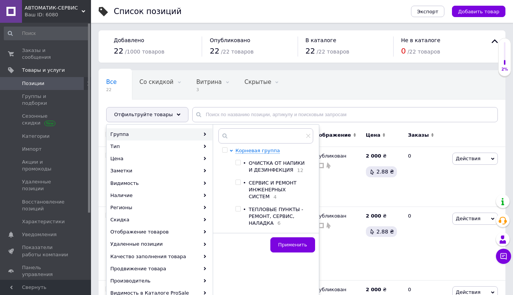
click at [240, 206] on input "checkbox" at bounding box center [237, 208] width 5 height 5
checkbox input "true"
click at [285, 241] on span "Применить" at bounding box center [292, 244] width 29 height 6
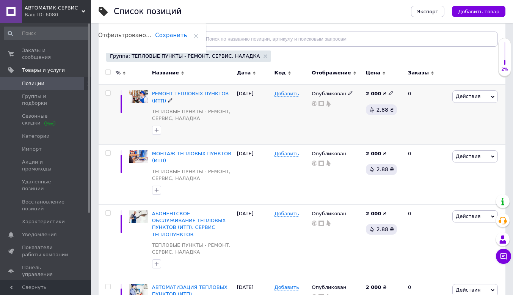
scroll to position [76, 0]
drag, startPoint x: 241, startPoint y: 210, endPoint x: 476, endPoint y: 192, distance: 235.7
click at [476, 192] on div "Действия Редактировать Поднять в начало группы Копировать Скидка Подарок Сопутс…" at bounding box center [477, 174] width 55 height 60
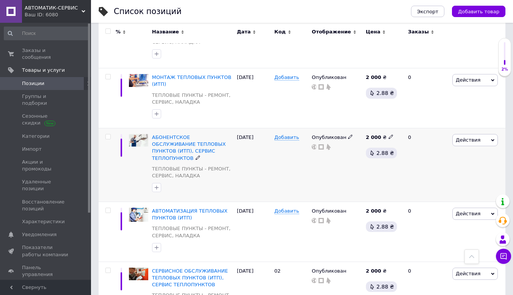
click at [109, 136] on input "checkbox" at bounding box center [107, 136] width 5 height 5
checkbox input "true"
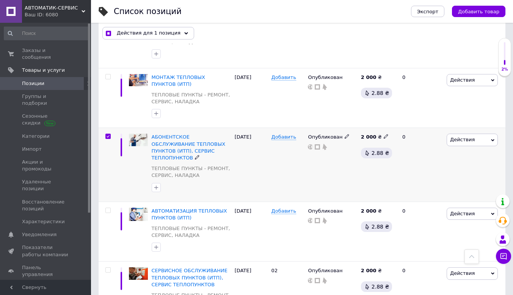
click at [487, 141] on span "Действия" at bounding box center [472, 139] width 51 height 12
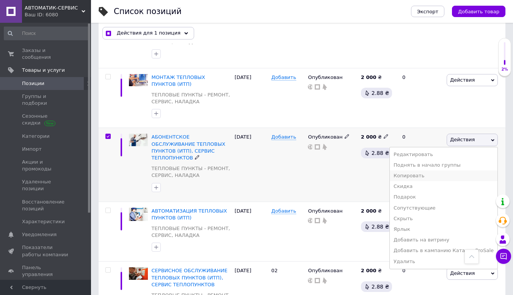
click at [424, 178] on li "Копировать" at bounding box center [444, 175] width 108 height 11
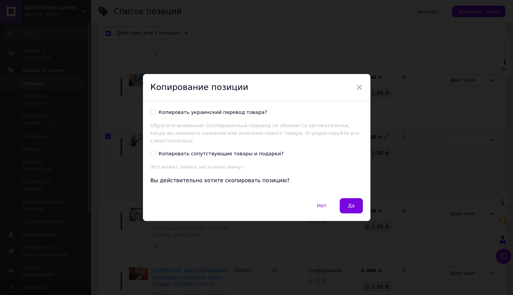
checkbox input "true"
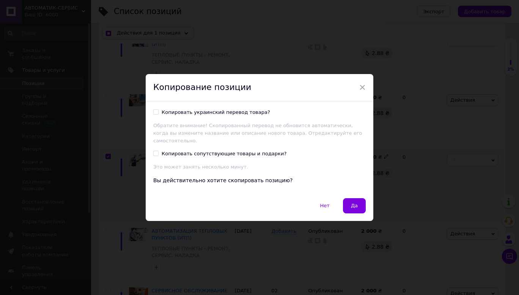
click at [241, 116] on div "Копировать украинский перевод товара?" at bounding box center [215, 112] width 108 height 7
click at [158, 114] on input "Копировать украинский перевод товара?" at bounding box center [155, 111] width 5 height 5
checkbox input "true"
click at [357, 201] on button "Да" at bounding box center [354, 205] width 23 height 15
checkbox input "true"
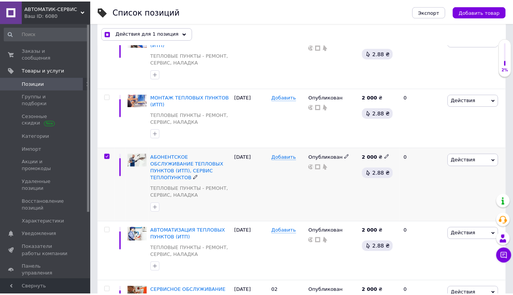
scroll to position [0, 8]
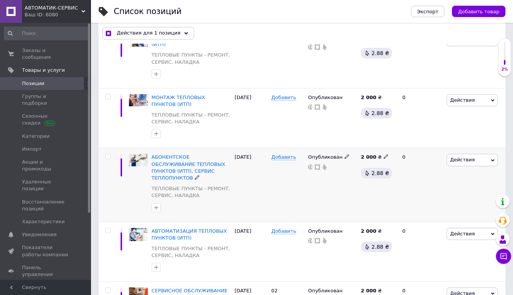
checkbox input "false"
